Goal: Contribute content: Contribute content

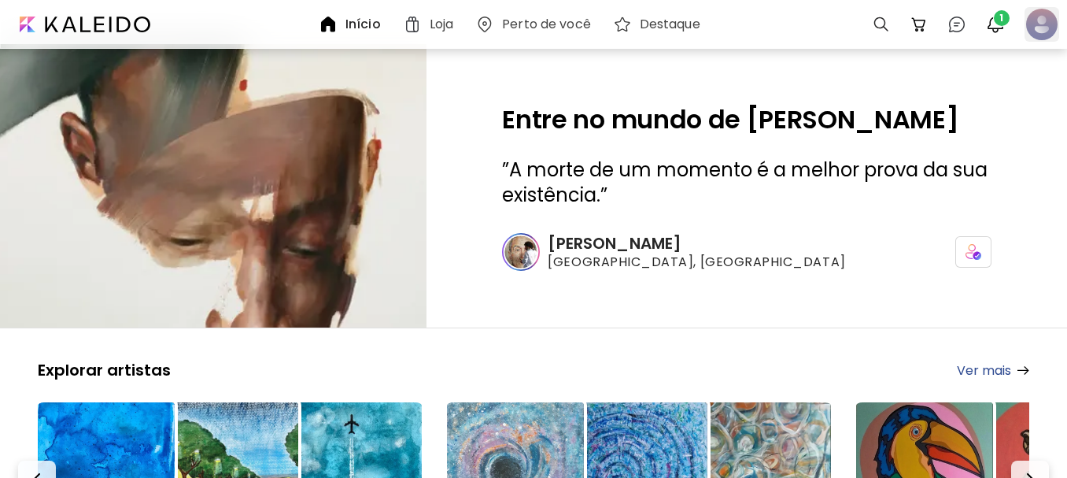
click at [1042, 26] on div at bounding box center [1042, 24] width 35 height 35
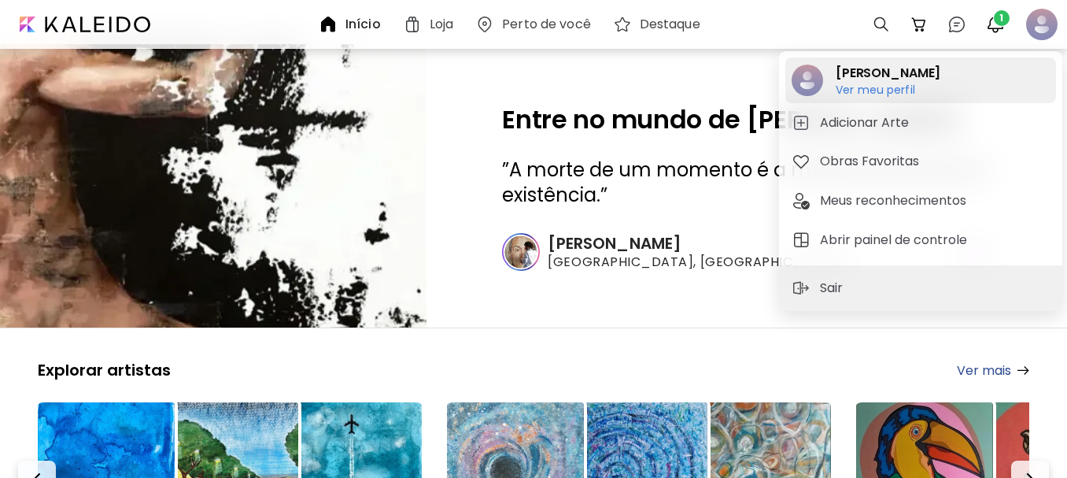
click at [855, 86] on h6 "Ver meu perfil" at bounding box center [888, 90] width 105 height 14
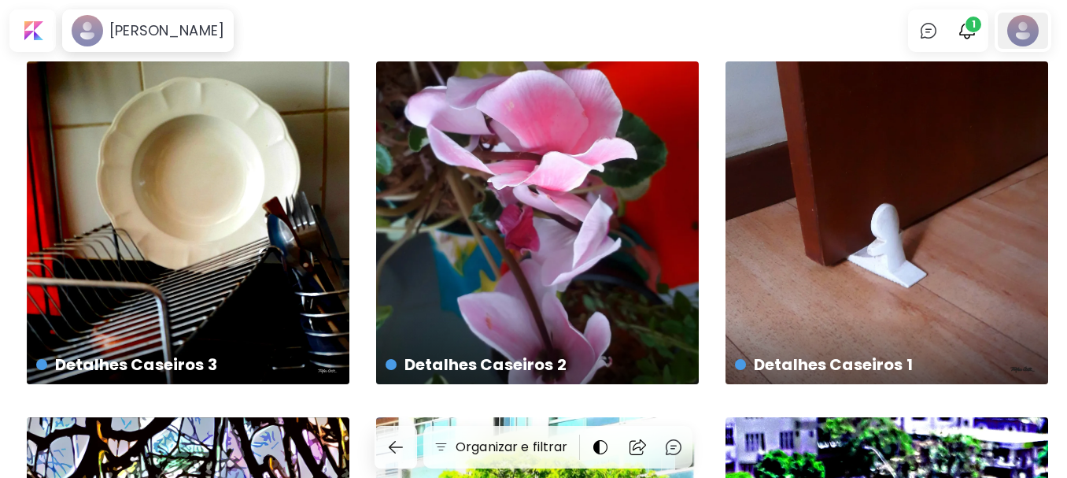
click at [1027, 27] on div at bounding box center [1023, 31] width 50 height 36
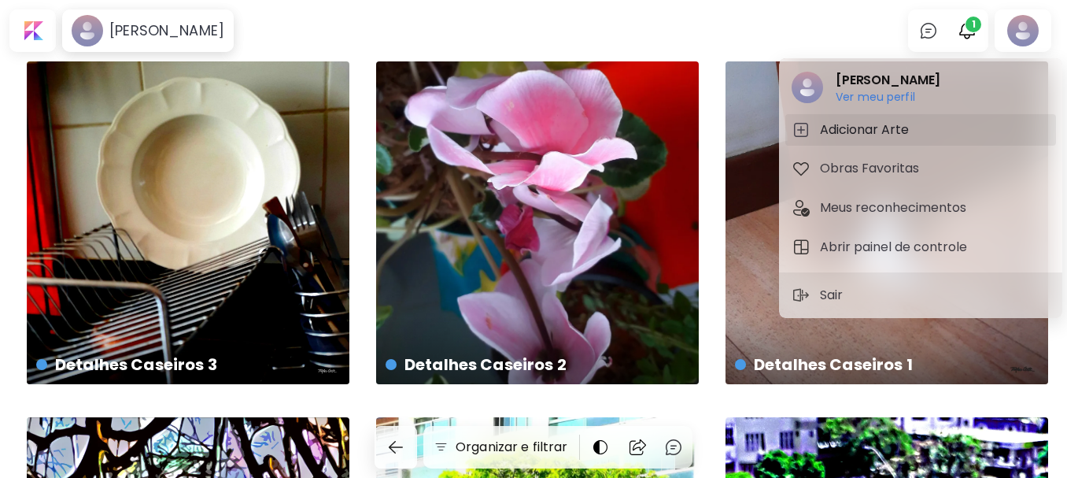
click at [847, 128] on h5 "Adicionar Arte" at bounding box center [867, 129] width 94 height 19
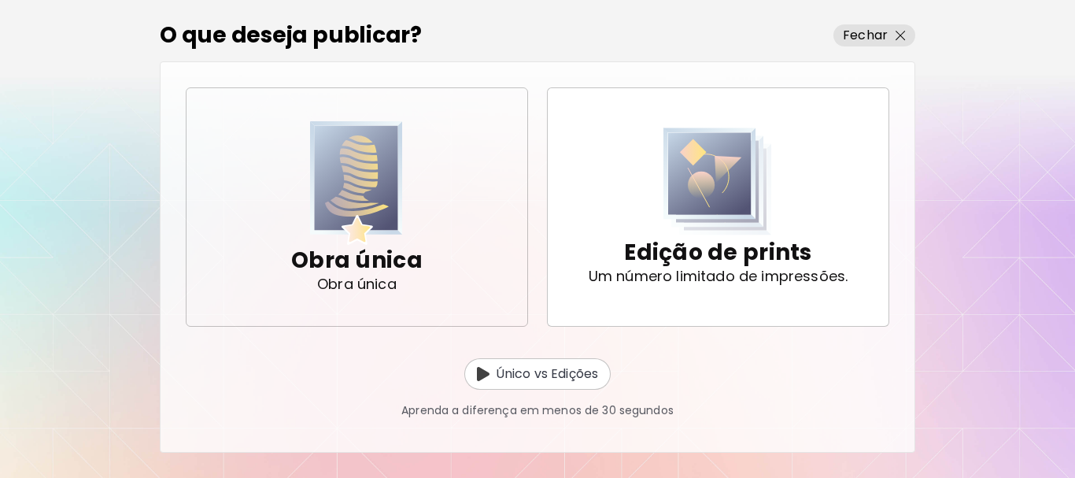
click at [339, 205] on img "button" at bounding box center [356, 183] width 93 height 124
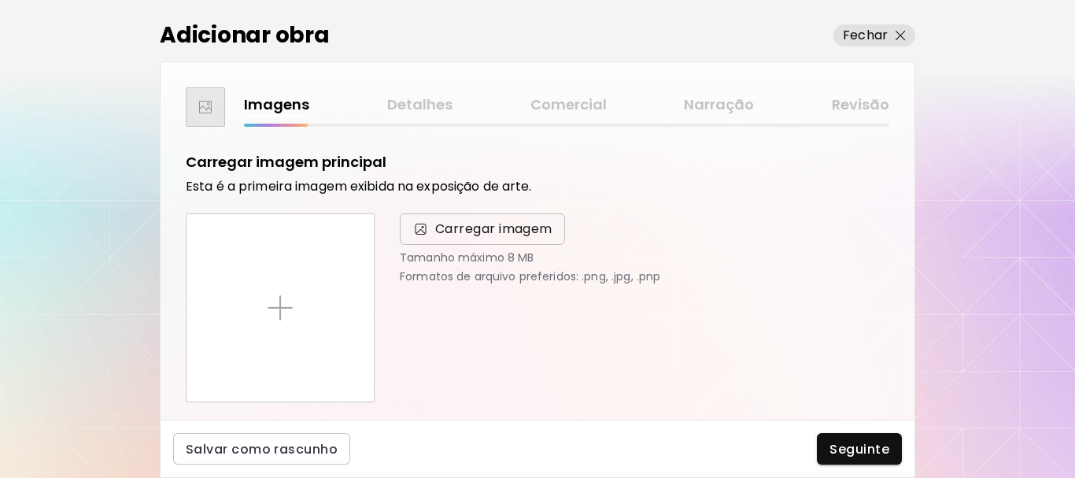
click at [454, 227] on span "Carregar imagem" at bounding box center [493, 229] width 117 height 19
click at [0, 0] on input "Carregar imagem" at bounding box center [0, 0] width 0 height 0
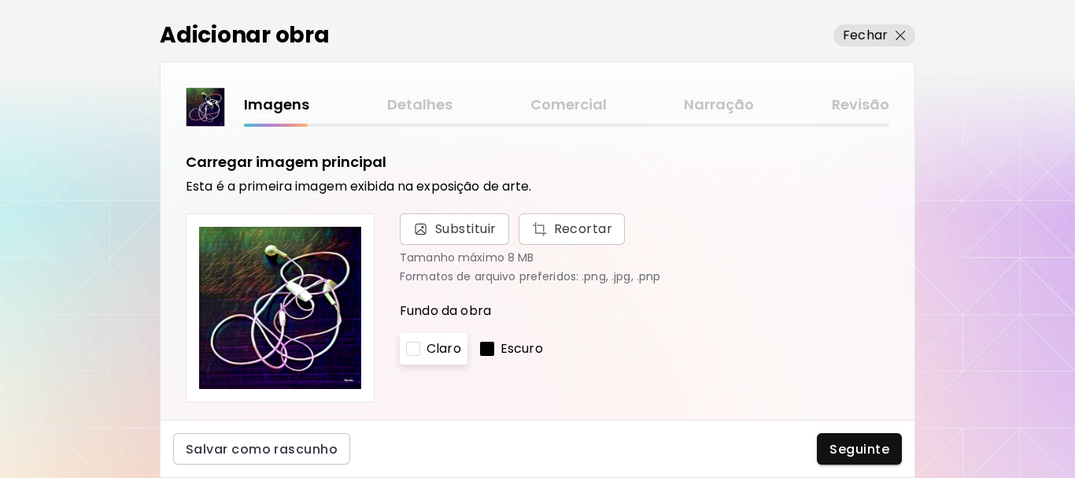
click at [534, 349] on p "Escuro" at bounding box center [522, 348] width 42 height 19
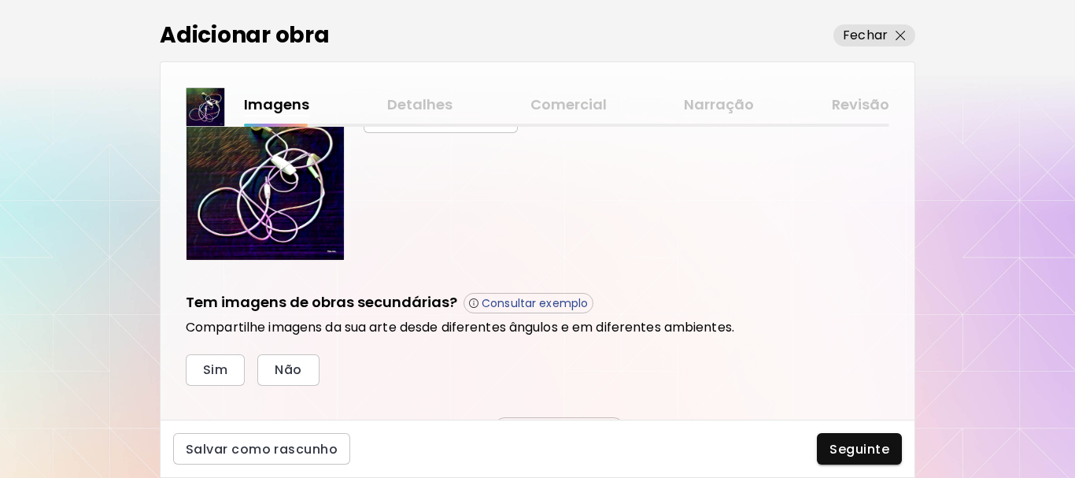
scroll to position [472, 0]
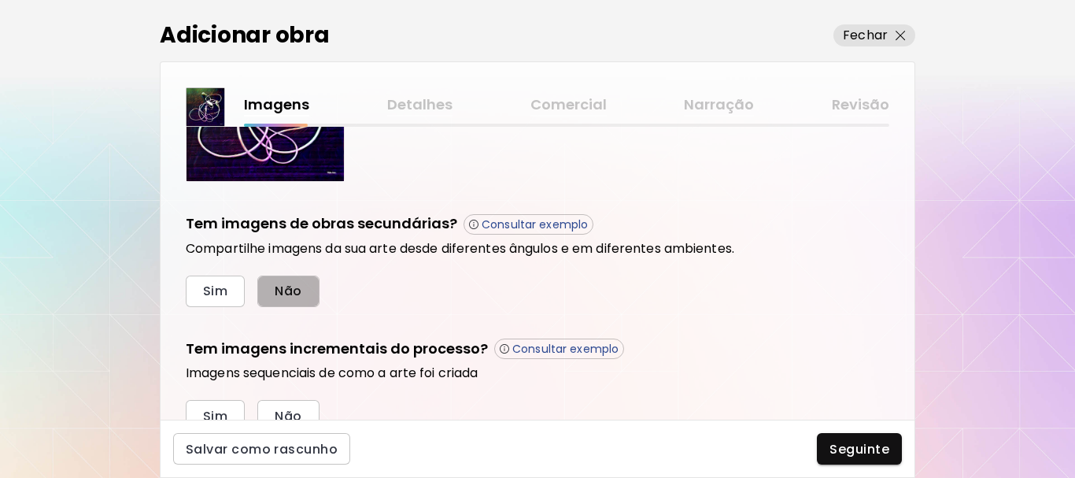
click at [283, 286] on span "Não" at bounding box center [288, 291] width 27 height 17
click at [277, 408] on span "Não" at bounding box center [288, 416] width 27 height 17
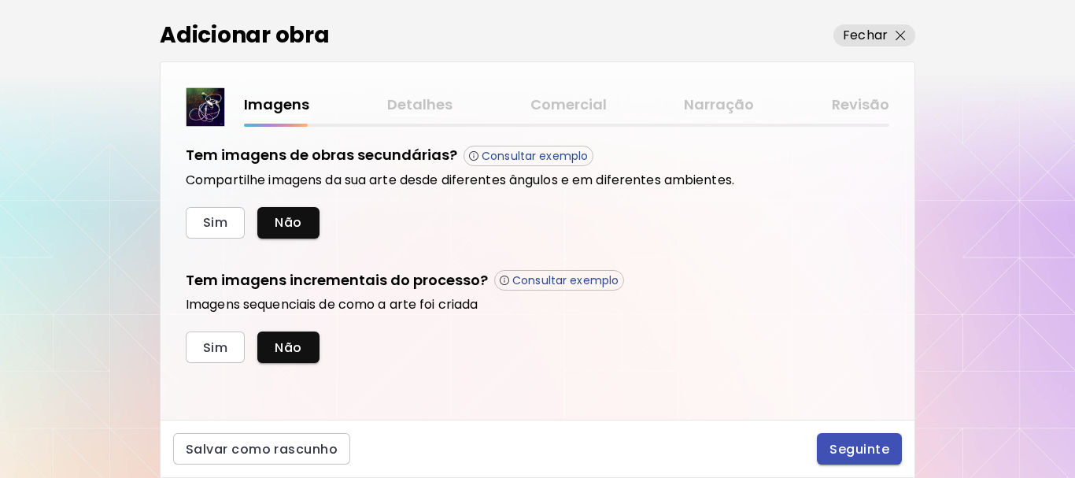
click at [876, 448] on span "Seguinte" at bounding box center [860, 449] width 60 height 17
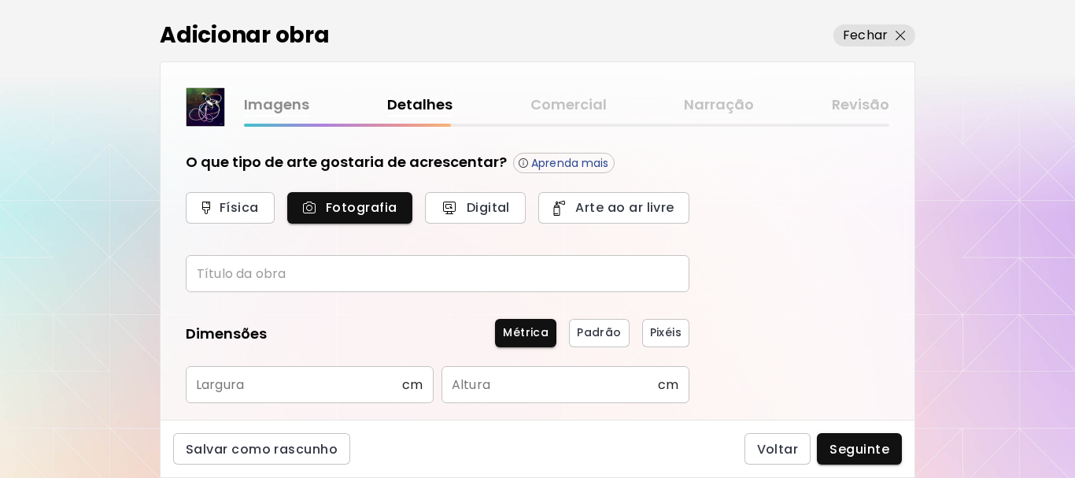
click at [320, 268] on input "text" at bounding box center [438, 273] width 504 height 37
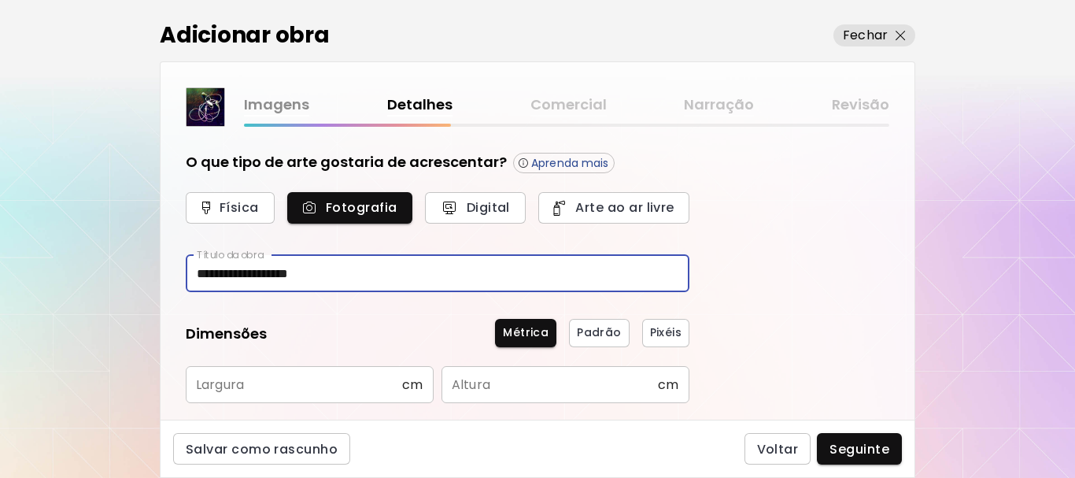
type input "**********"
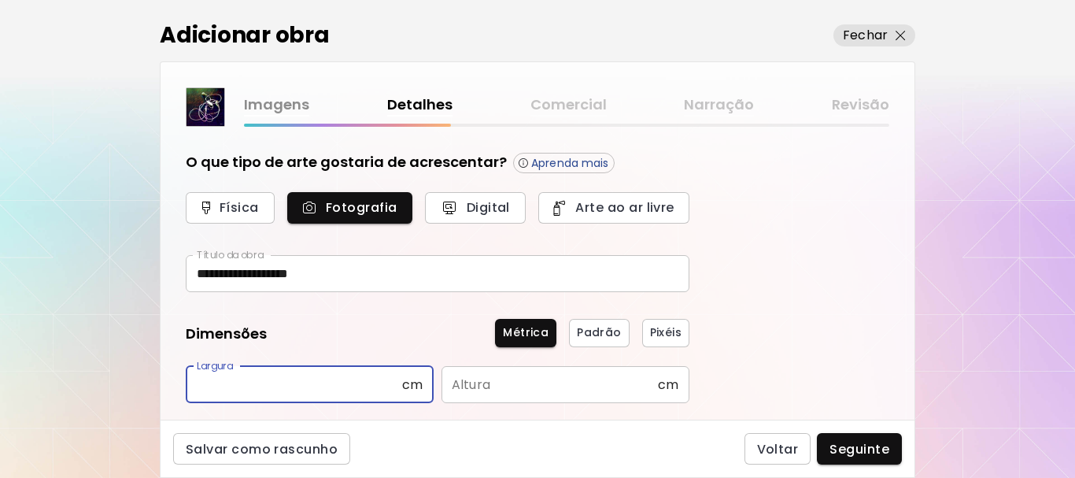
click at [326, 392] on input "text" at bounding box center [294, 384] width 216 height 37
type input "**"
click at [489, 390] on input "text" at bounding box center [550, 384] width 216 height 37
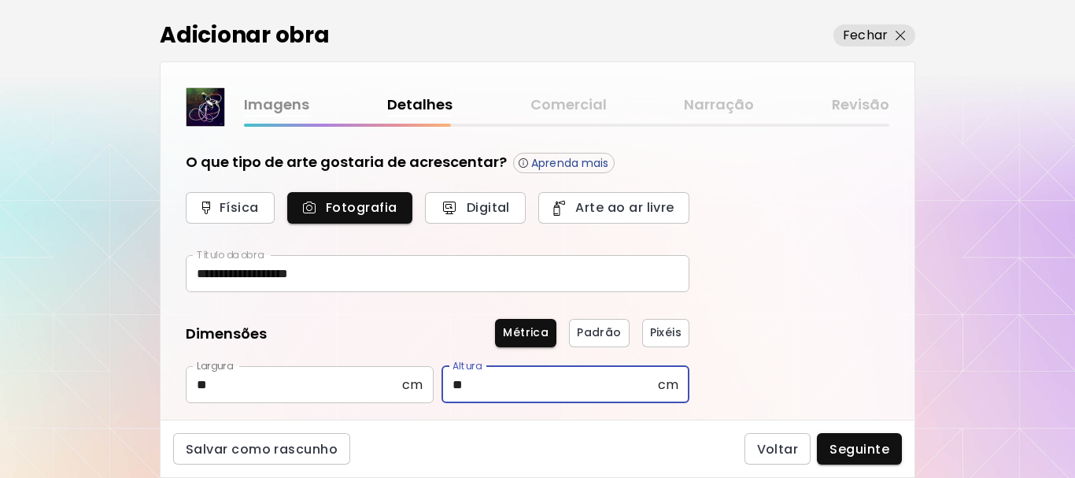
scroll to position [157, 0]
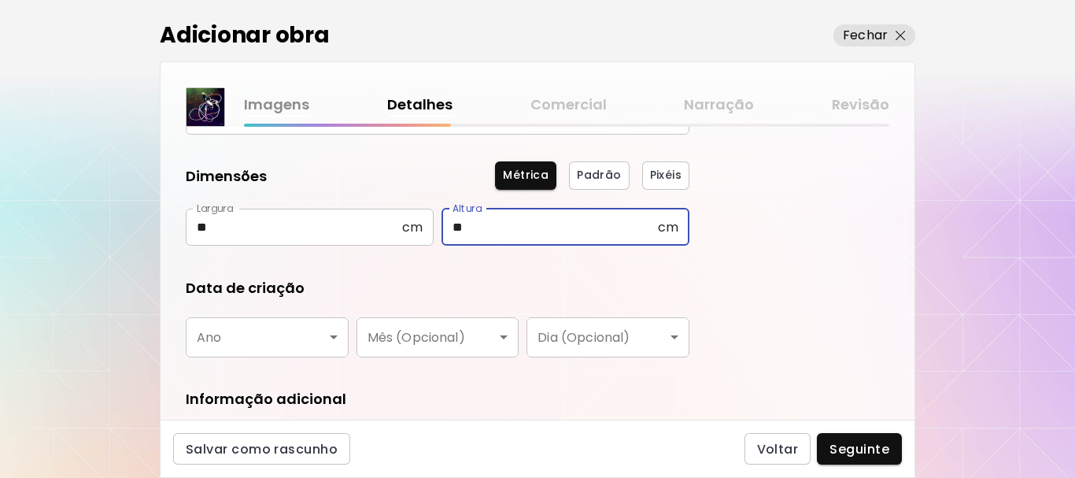
type input "**"
click at [299, 336] on body "**********" at bounding box center [537, 239] width 1075 height 478
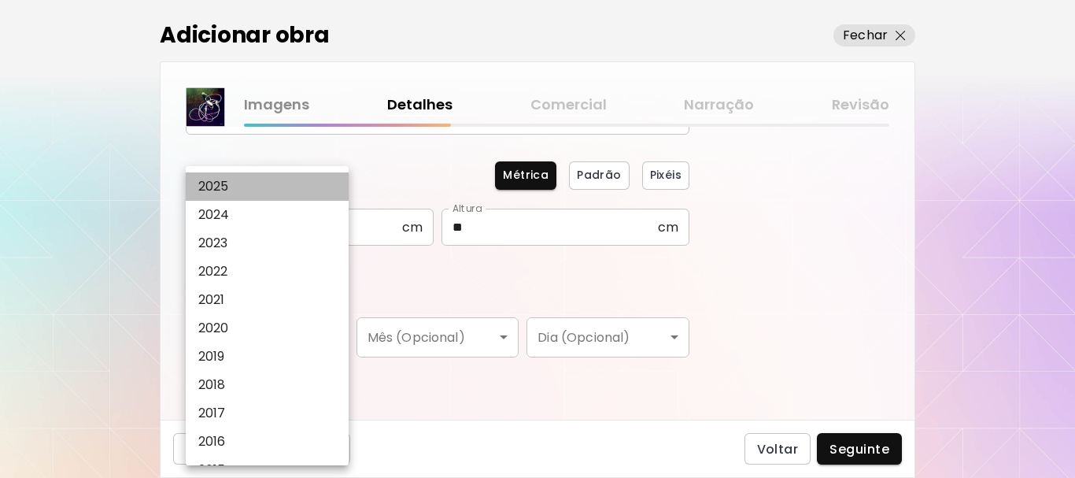
click at [240, 190] on li "2025" at bounding box center [271, 186] width 171 height 28
type input "****"
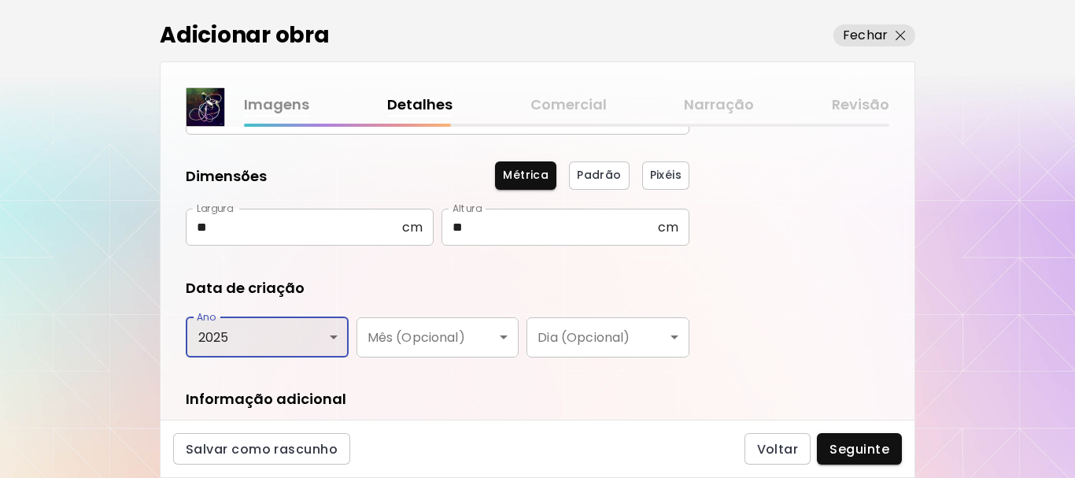
scroll to position [266, 0]
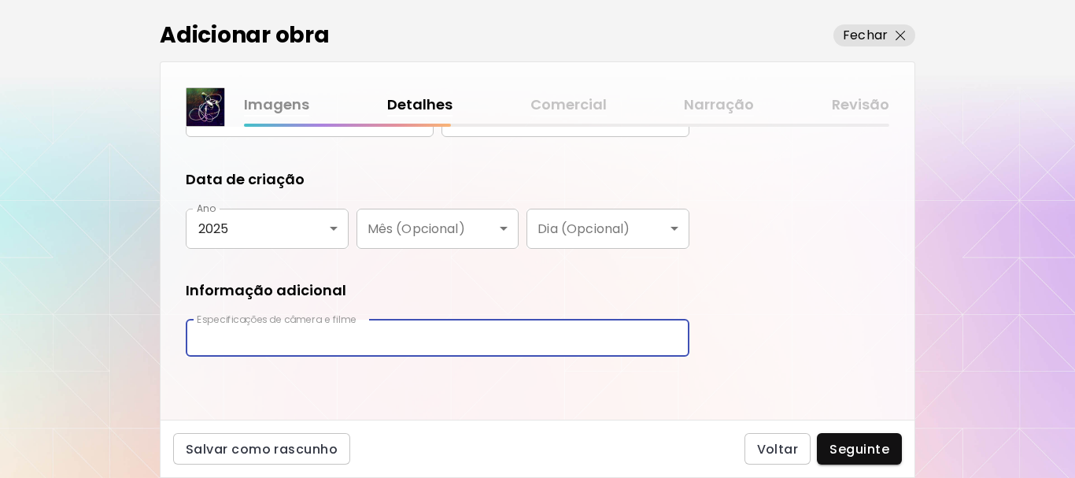
click at [443, 339] on input "text" at bounding box center [438, 338] width 504 height 37
type input "**********"
click at [845, 445] on span "Seguinte" at bounding box center [860, 449] width 60 height 17
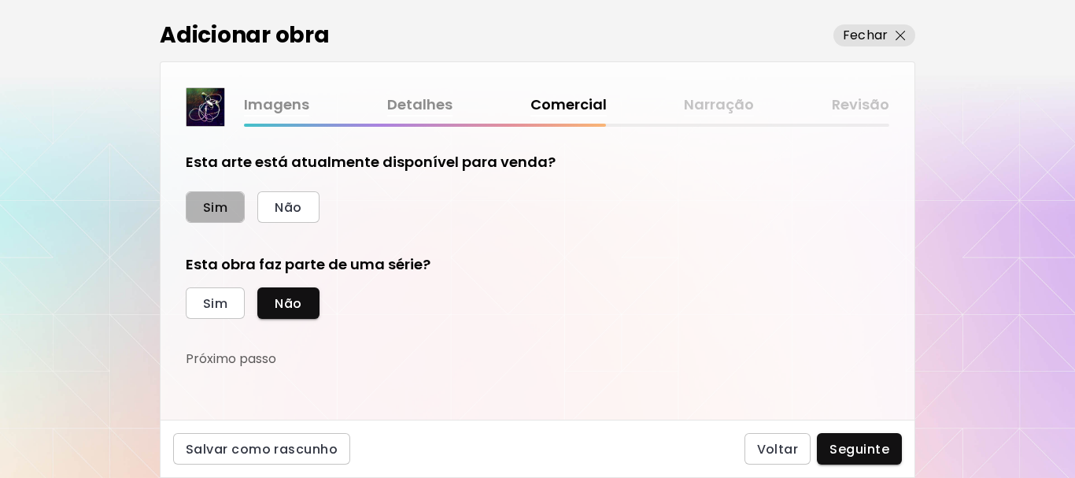
click at [218, 211] on span "Sim" at bounding box center [215, 207] width 24 height 17
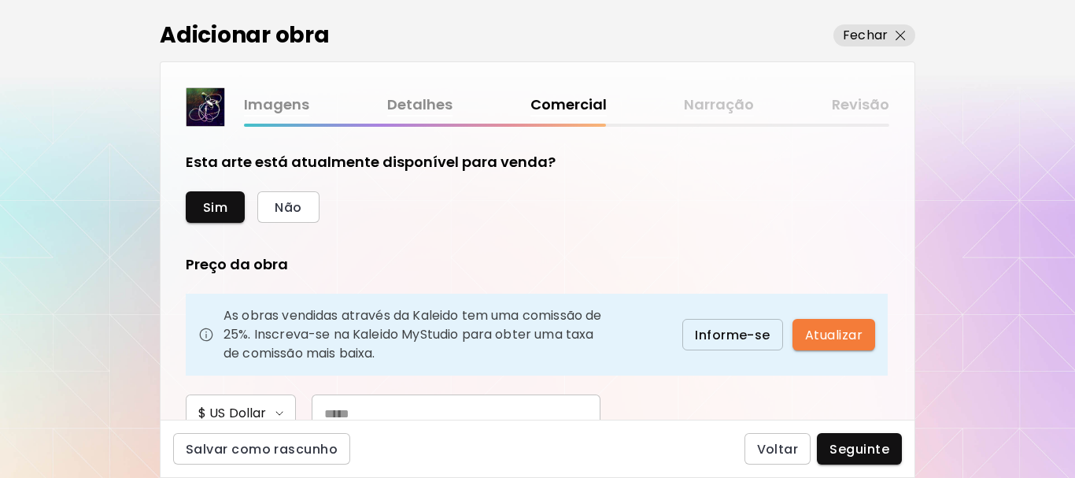
scroll to position [157, 0]
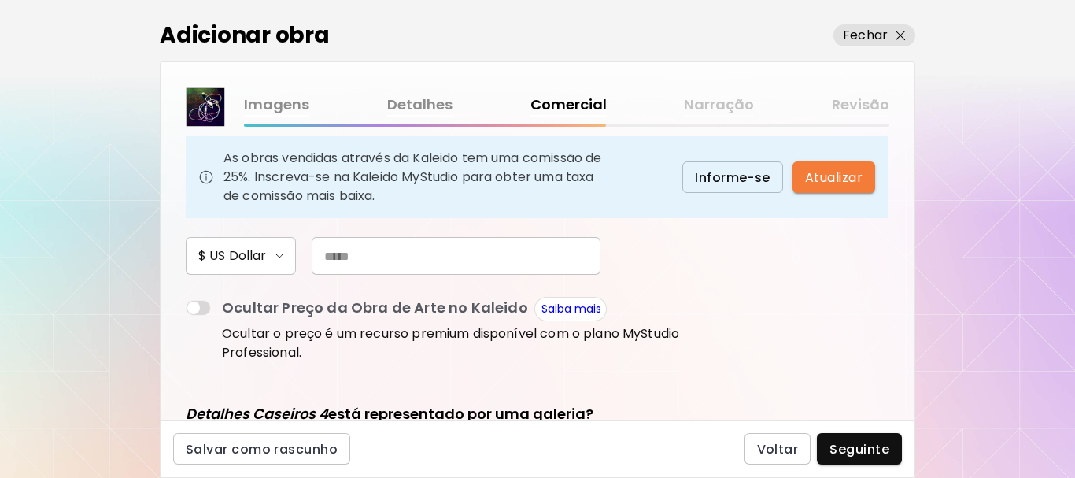
click at [418, 260] on input "text" at bounding box center [456, 256] width 289 height 38
type input "***"
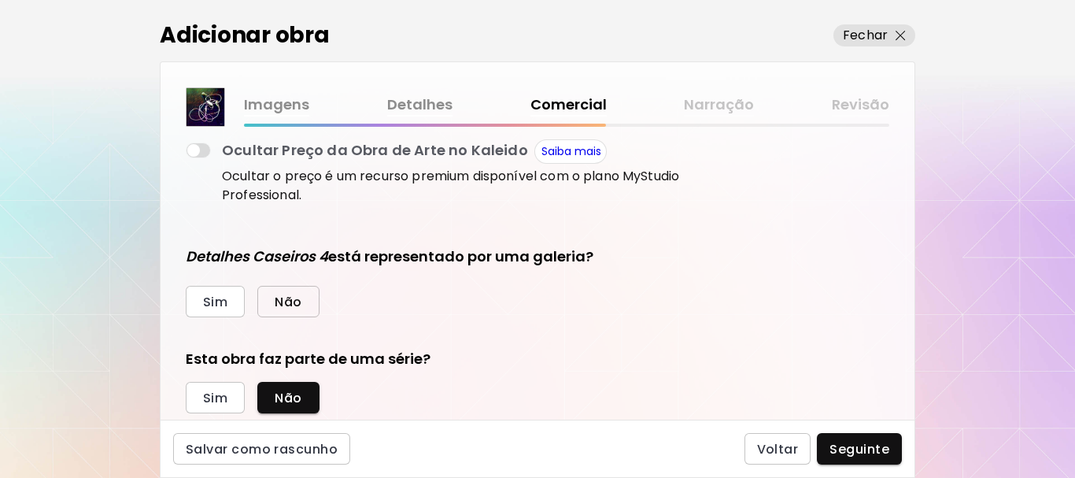
click at [291, 309] on span "Não" at bounding box center [288, 302] width 27 height 17
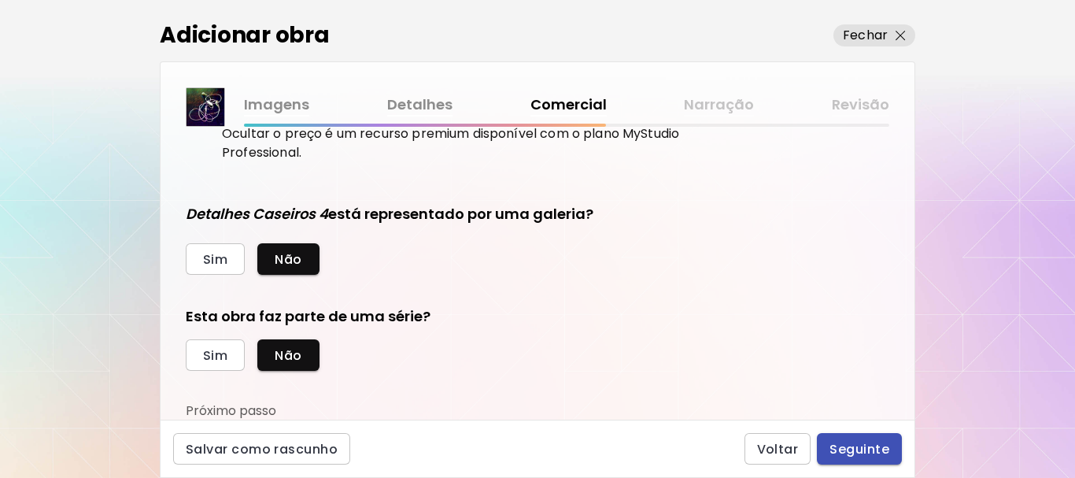
click at [848, 445] on span "Seguinte" at bounding box center [860, 449] width 60 height 17
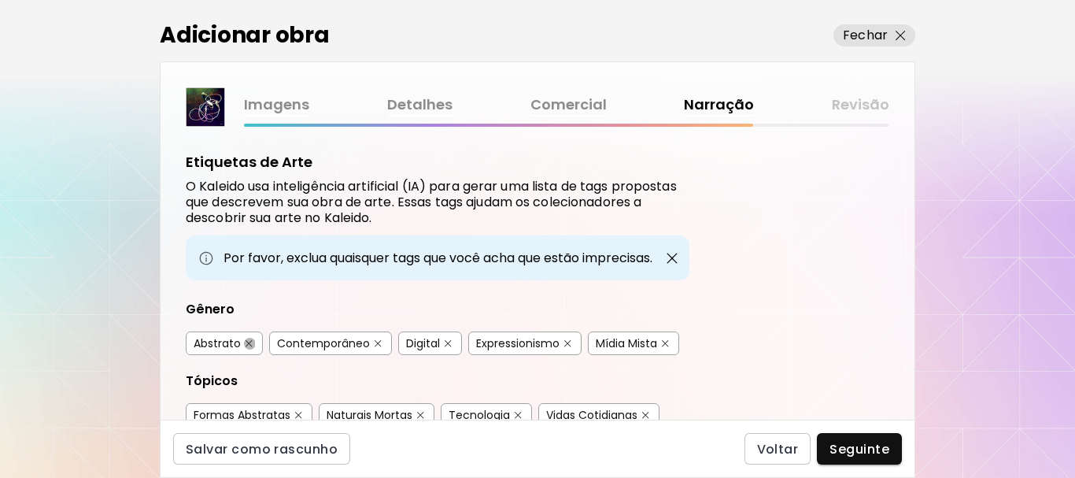
click at [247, 342] on img "button" at bounding box center [249, 343] width 7 height 7
click at [446, 346] on img "button" at bounding box center [448, 343] width 7 height 7
click at [565, 346] on img "button" at bounding box center [567, 343] width 7 height 7
click at [668, 342] on img "button" at bounding box center [665, 343] width 7 height 7
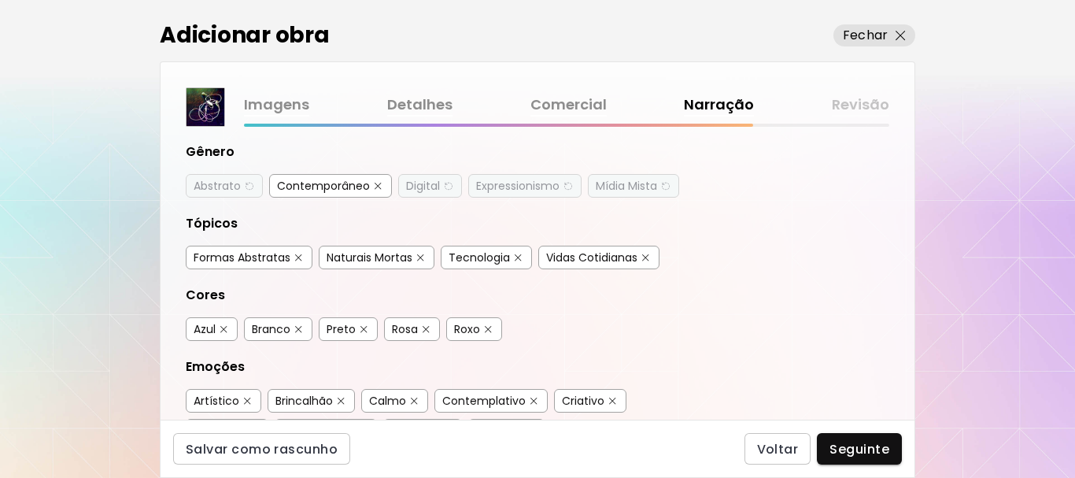
click at [297, 258] on img "button" at bounding box center [298, 257] width 7 height 7
click at [416, 260] on div "Naturais Mortas" at bounding box center [377, 258] width 116 height 24
click at [521, 256] on img "button" at bounding box center [518, 257] width 7 height 7
click at [226, 331] on img "button" at bounding box center [223, 329] width 7 height 7
click at [294, 327] on button "button" at bounding box center [299, 329] width 12 height 12
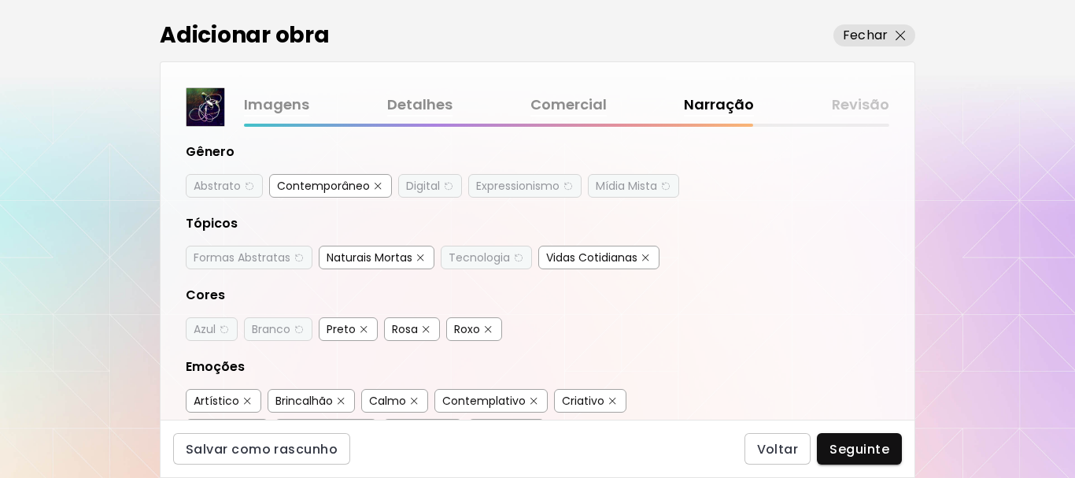
click at [362, 326] on img "button" at bounding box center [363, 329] width 7 height 7
click at [426, 330] on img "button" at bounding box center [426, 329] width 7 height 7
click at [486, 329] on img "button" at bounding box center [488, 329] width 7 height 7
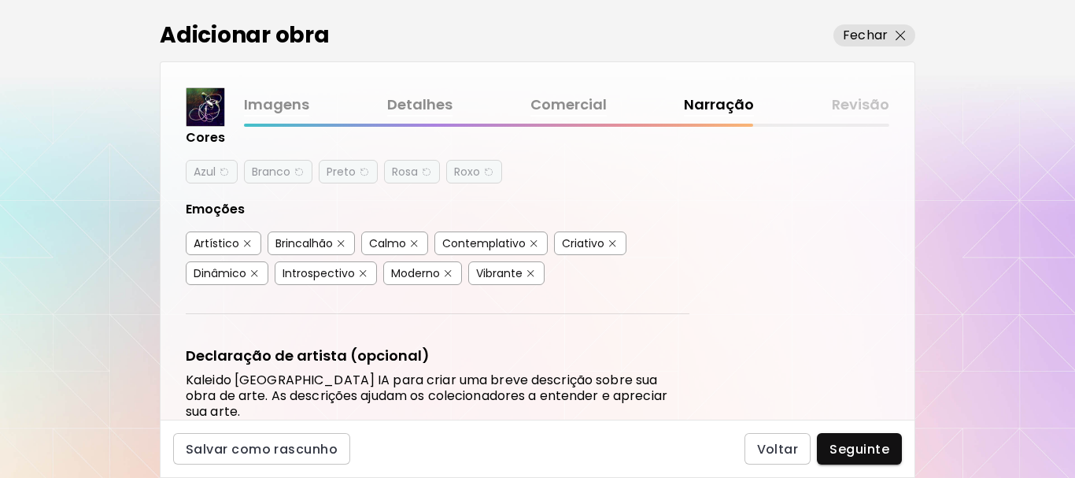
click at [245, 242] on img "button" at bounding box center [247, 243] width 7 height 7
click at [338, 243] on img "button" at bounding box center [341, 243] width 7 height 7
click at [423, 244] on div "Calmo" at bounding box center [394, 243] width 67 height 24
click at [533, 244] on img "button" at bounding box center [533, 243] width 7 height 7
click at [615, 245] on img "button" at bounding box center [612, 243] width 7 height 7
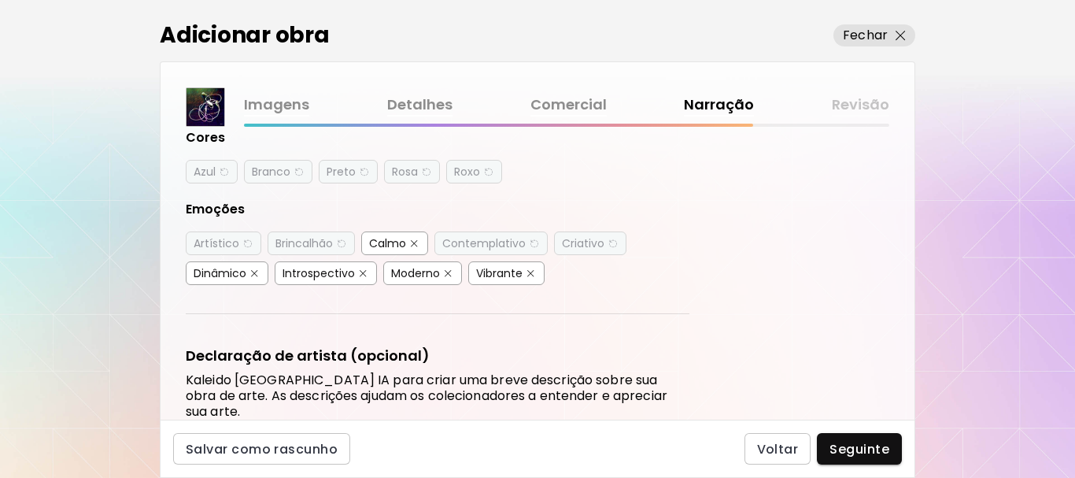
click at [412, 243] on img "button" at bounding box center [414, 243] width 7 height 7
click at [361, 270] on img "button" at bounding box center [363, 273] width 7 height 7
click at [532, 272] on img "button" at bounding box center [530, 273] width 7 height 7
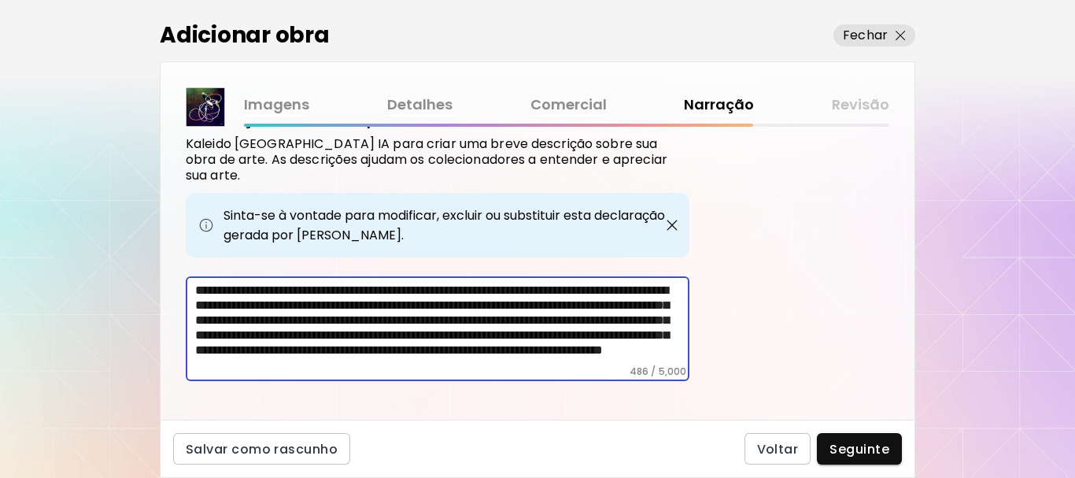
scroll to position [24, 0]
drag, startPoint x: 586, startPoint y: 321, endPoint x: 685, endPoint y: 349, distance: 102.9
click at [685, 349] on div "**********" at bounding box center [438, 328] width 504 height 105
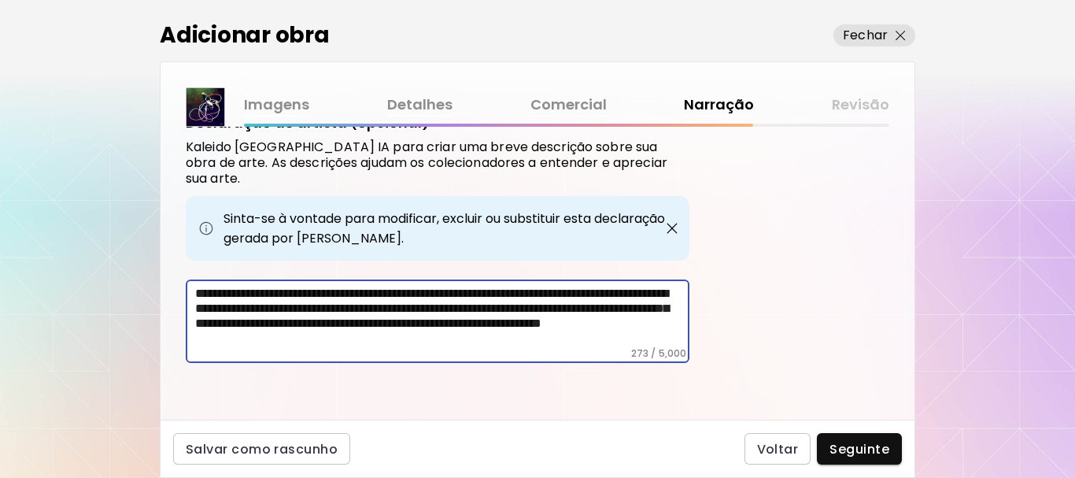
scroll to position [532, 0]
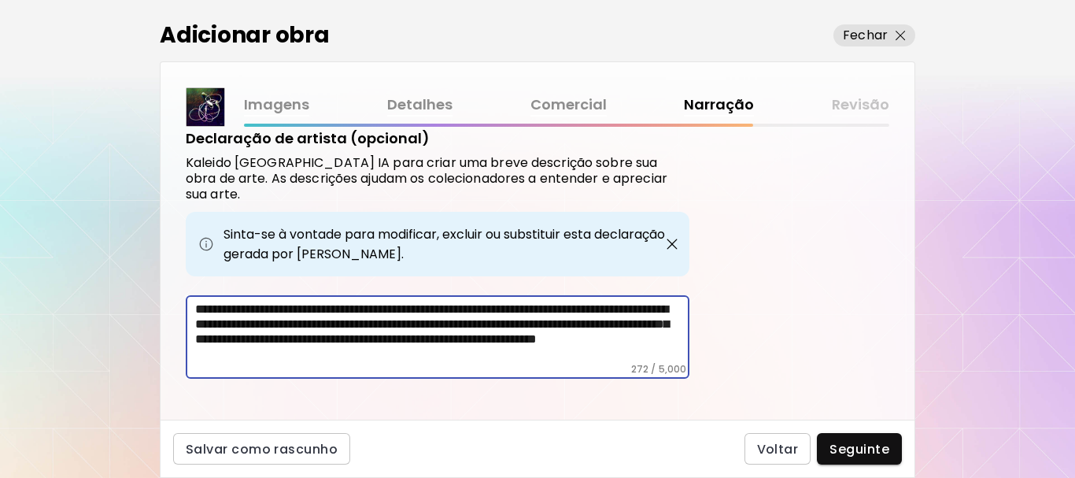
drag, startPoint x: 364, startPoint y: 323, endPoint x: 464, endPoint y: 313, distance: 100.4
click at [464, 313] on textarea "**********" at bounding box center [442, 331] width 494 height 61
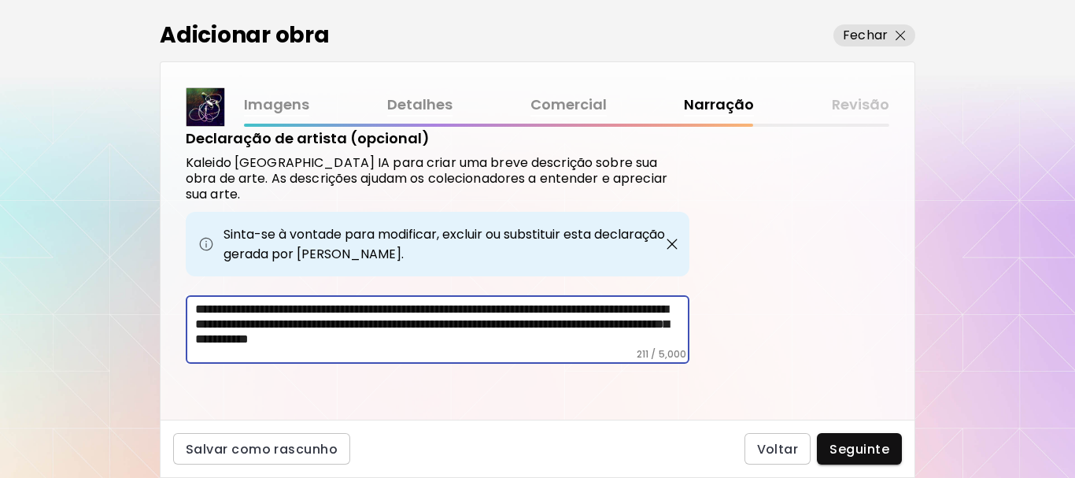
scroll to position [517, 0]
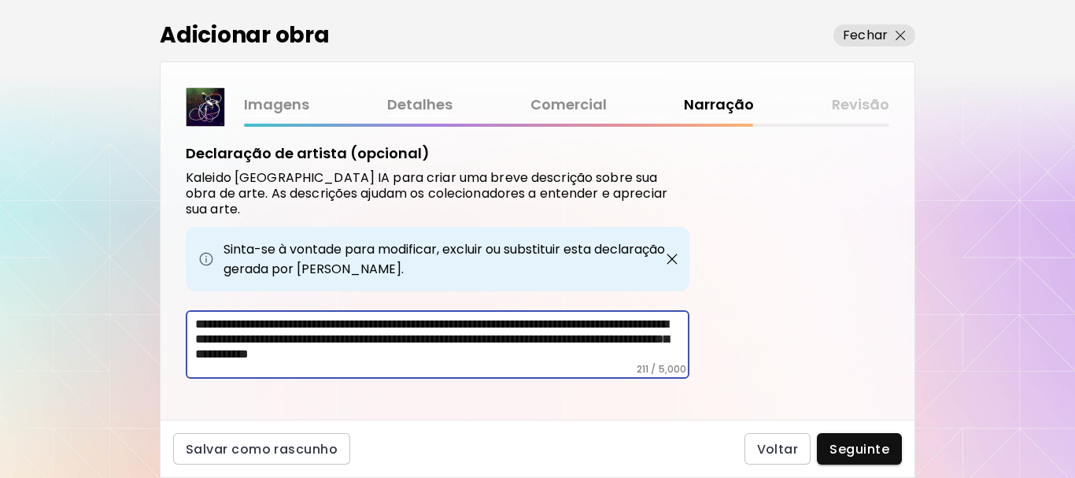
click at [471, 323] on textarea "**********" at bounding box center [442, 339] width 494 height 46
type textarea "**********"
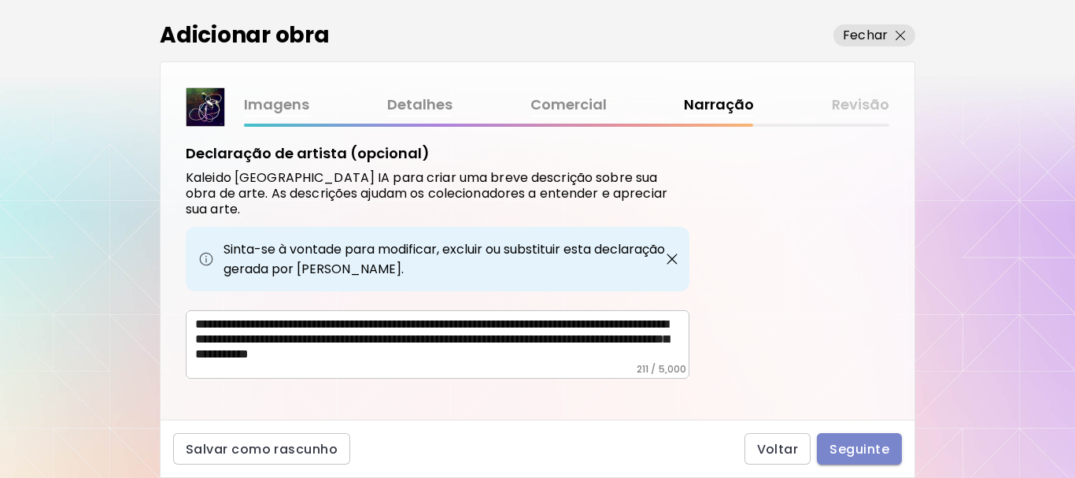
click at [863, 449] on span "Seguinte" at bounding box center [860, 449] width 60 height 17
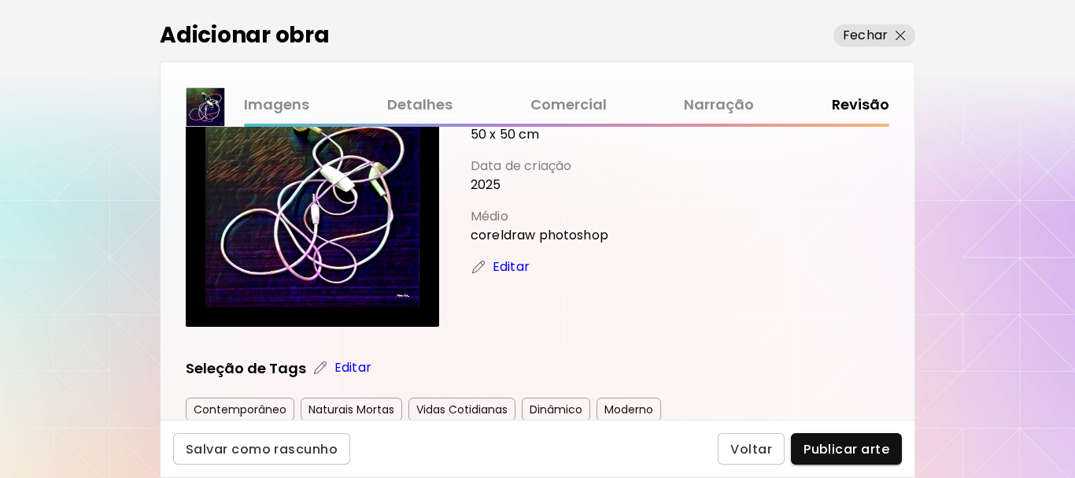
scroll to position [236, 0]
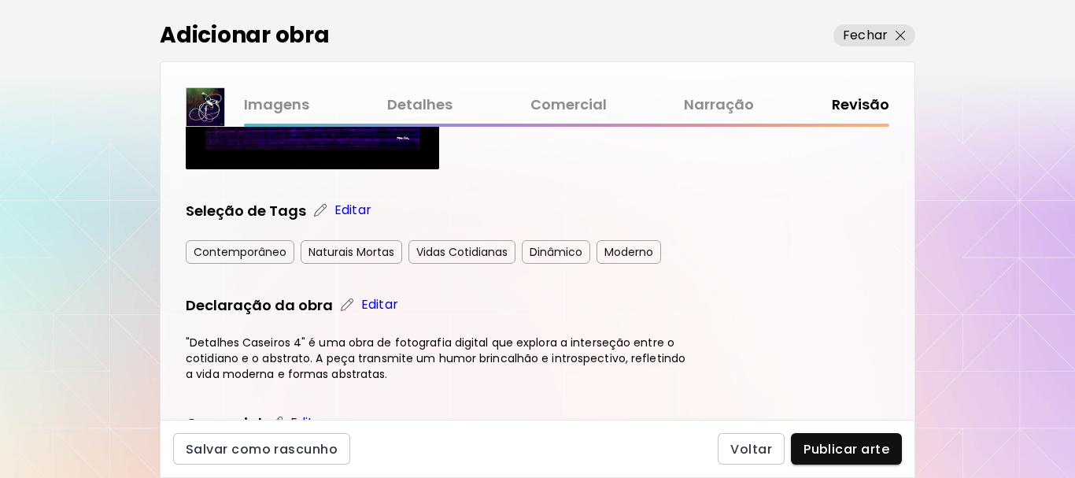
click at [321, 210] on img at bounding box center [320, 210] width 16 height 16
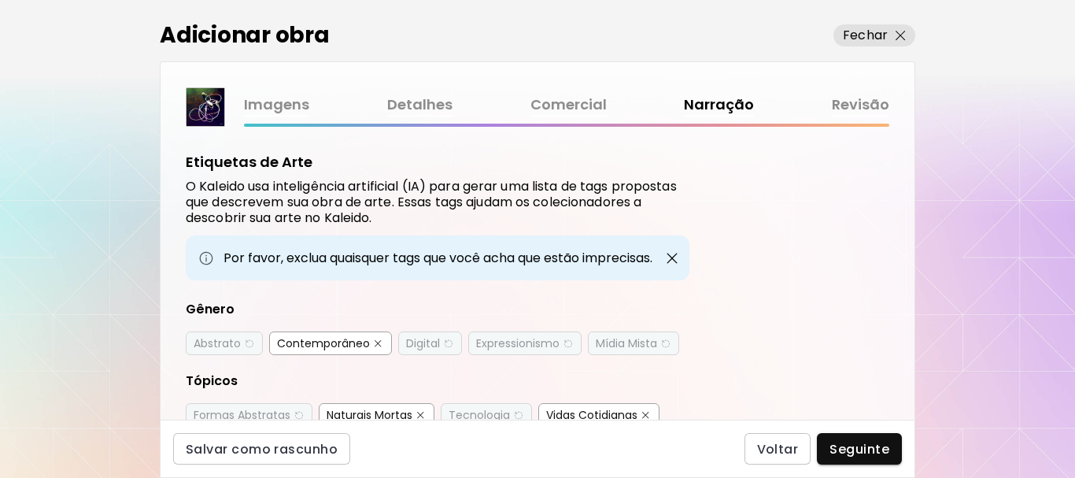
scroll to position [157, 0]
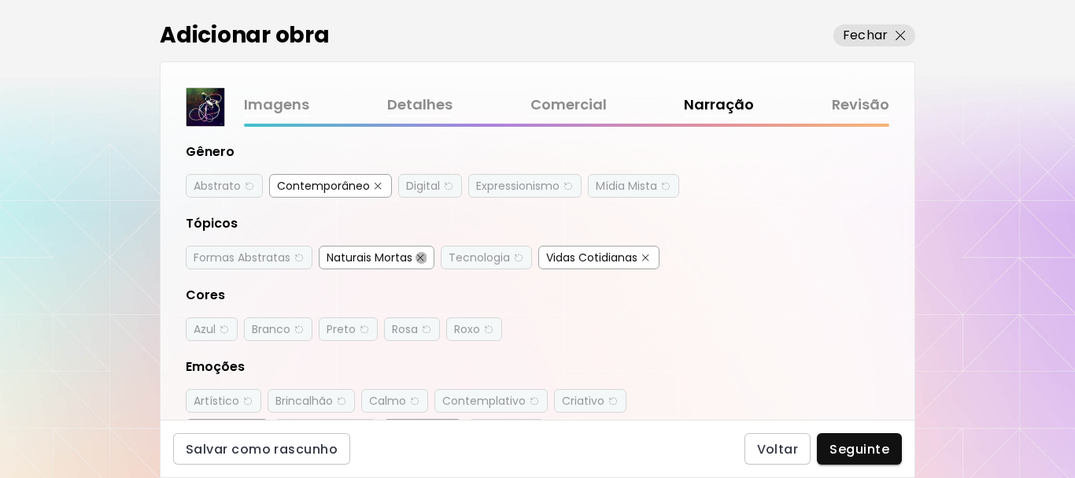
click at [424, 255] on img "button" at bounding box center [420, 257] width 7 height 7
click at [851, 446] on span "Seguinte" at bounding box center [860, 449] width 60 height 17
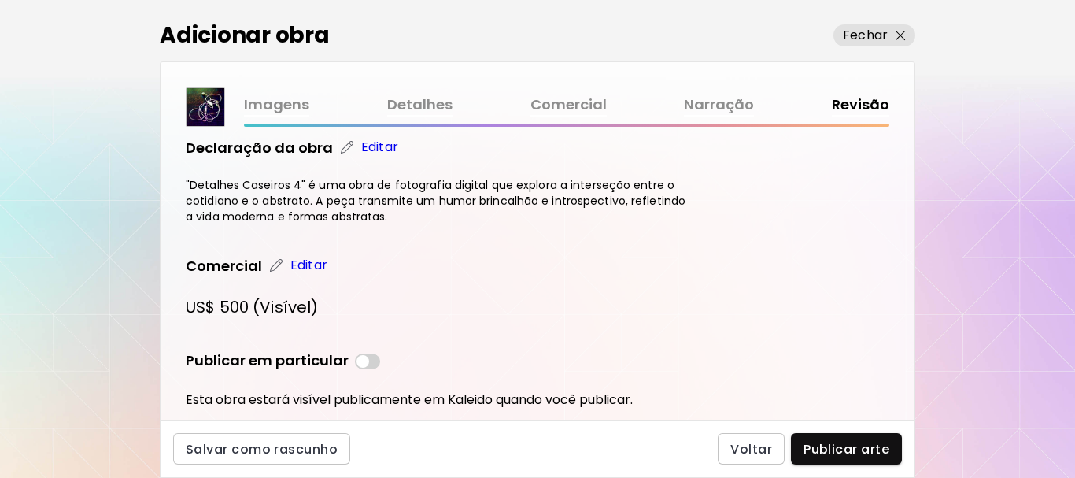
scroll to position [440, 0]
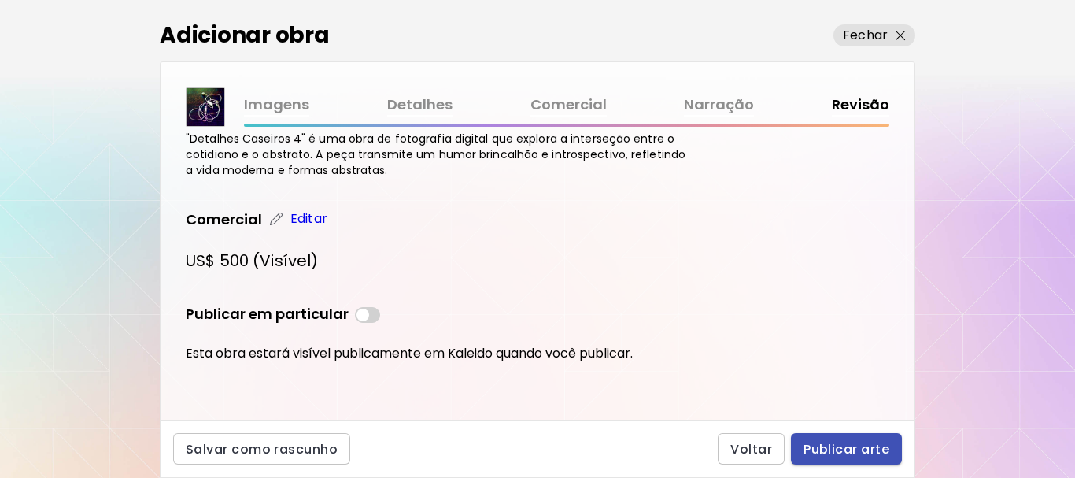
click at [830, 442] on span "Publicar arte" at bounding box center [847, 449] width 86 height 17
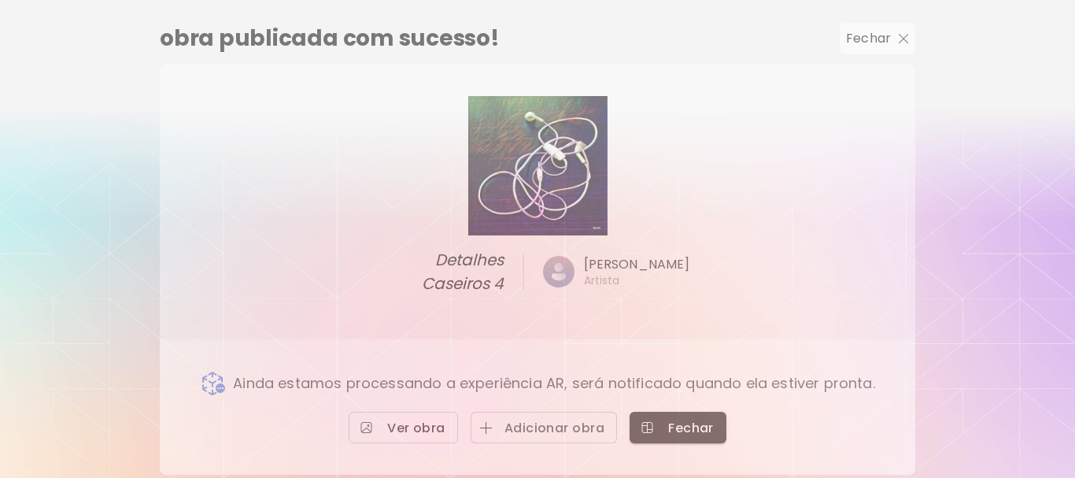
click at [409, 433] on span "Ver obra" at bounding box center [403, 427] width 84 height 17
